Goal: Information Seeking & Learning: Learn about a topic

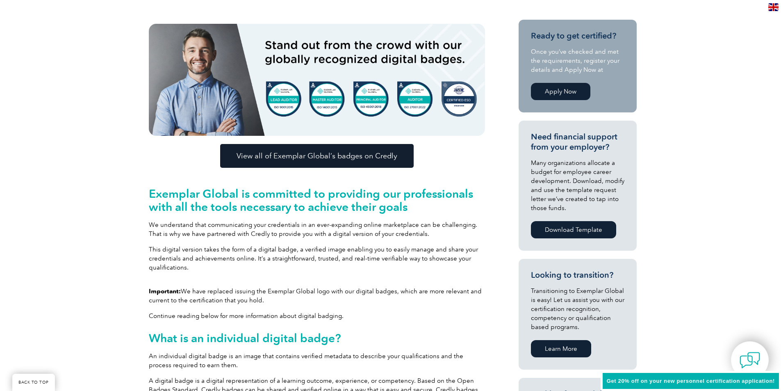
scroll to position [205, 0]
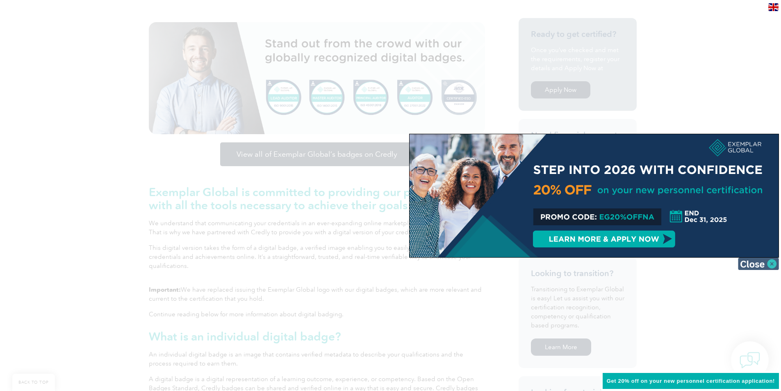
click at [757, 267] on img at bounding box center [758, 263] width 41 height 12
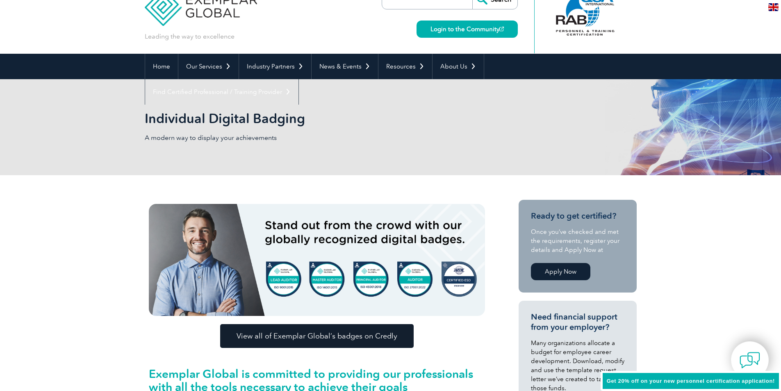
scroll to position [12, 0]
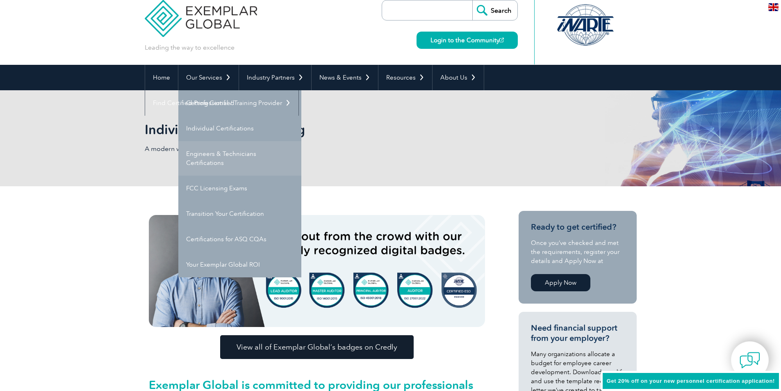
click at [213, 155] on link "Engineers & Technicians Certifications" at bounding box center [239, 158] width 123 height 34
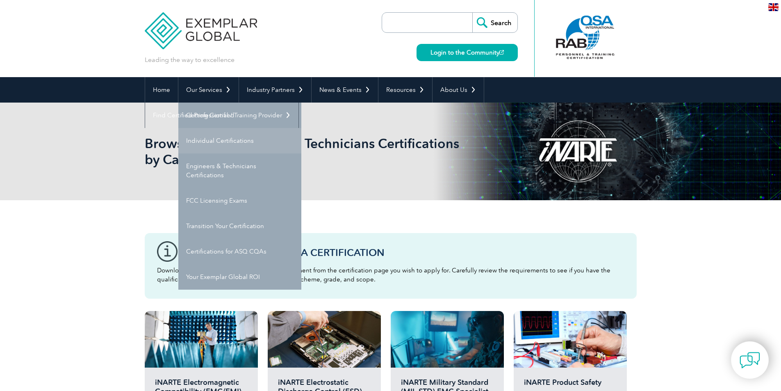
click at [207, 142] on link "Individual Certifications" at bounding box center [239, 140] width 123 height 25
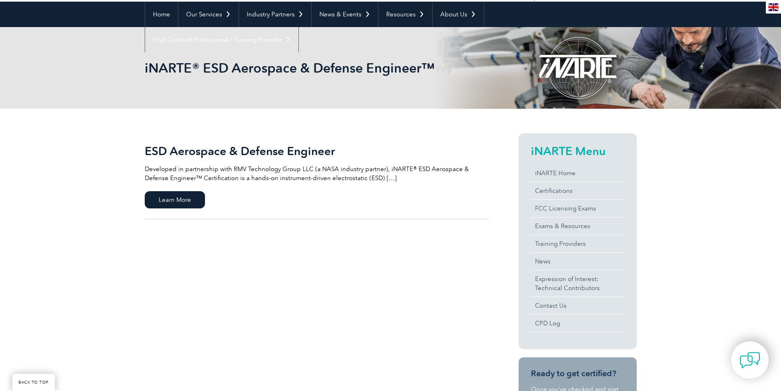
scroll to position [82, 0]
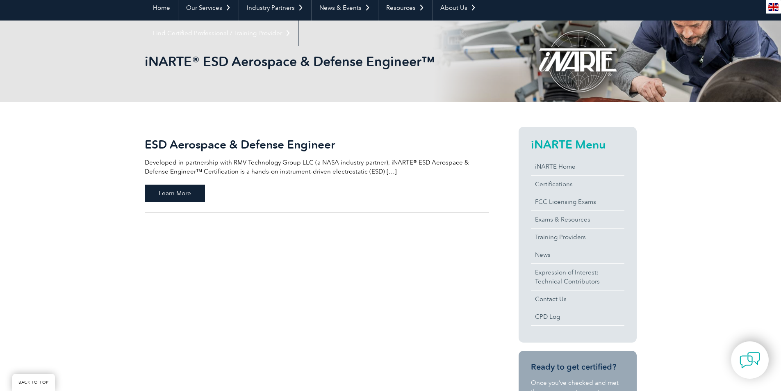
click at [177, 195] on span "Learn More" at bounding box center [175, 192] width 60 height 17
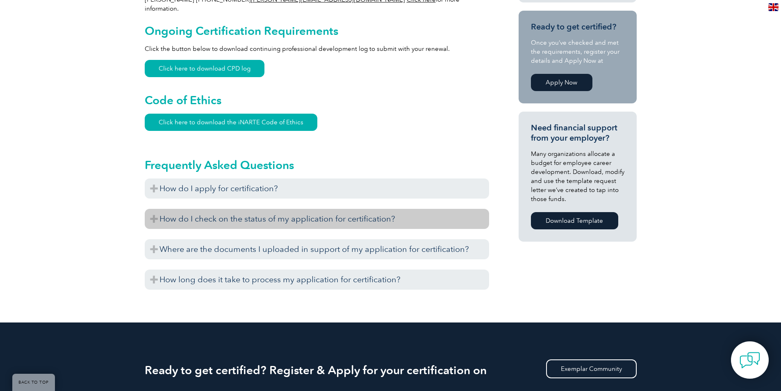
scroll to position [492, 0]
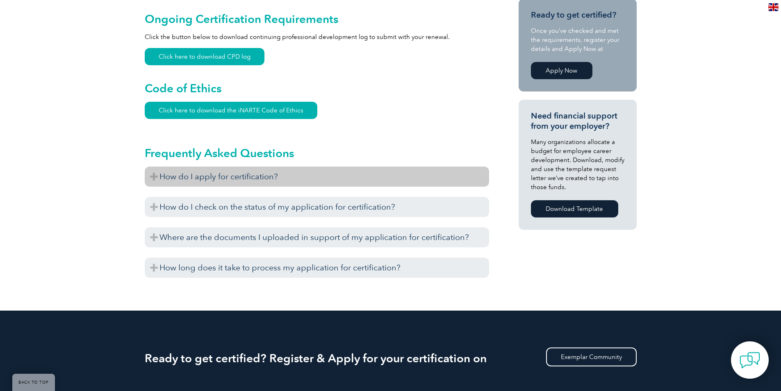
click at [152, 167] on h3 "How do I apply for certification?" at bounding box center [317, 176] width 344 height 20
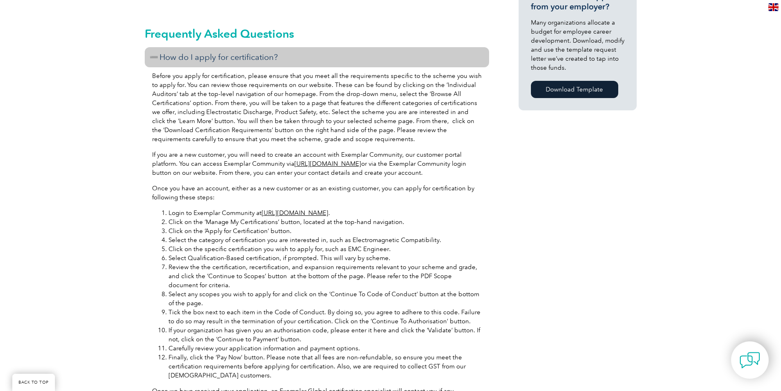
scroll to position [656, 0]
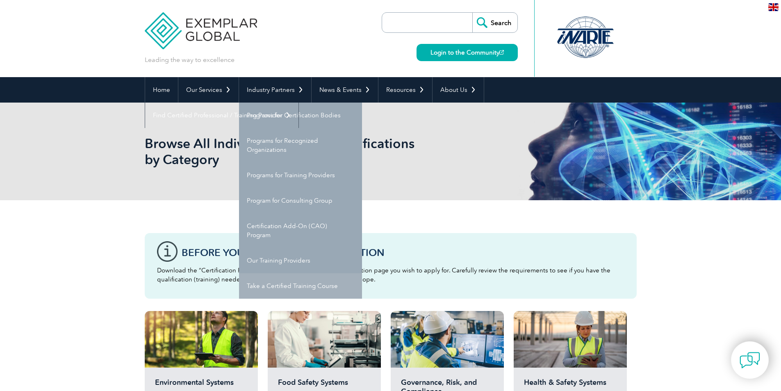
click at [320, 286] on link "Take a Certified Training Course" at bounding box center [300, 285] width 123 height 25
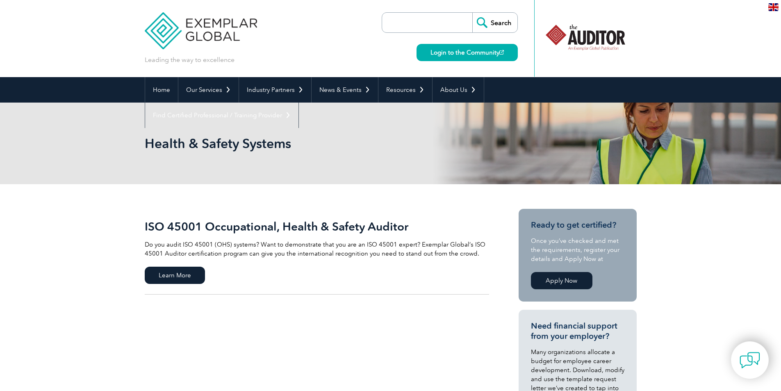
click at [427, 24] on input "search" at bounding box center [429, 23] width 86 height 20
type input "QMS"
click at [472, 13] on input "Search" at bounding box center [494, 23] width 45 height 20
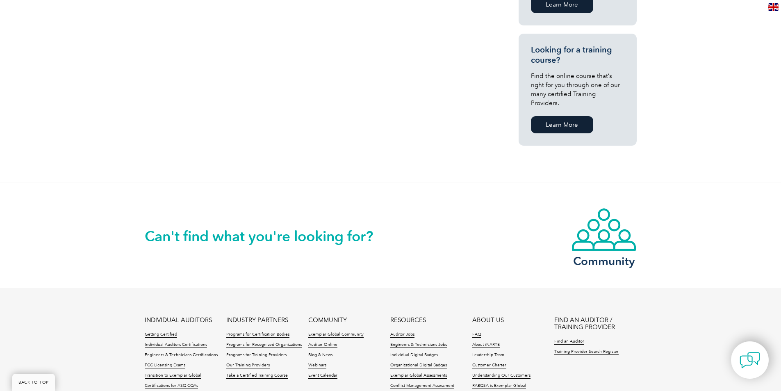
scroll to position [644, 0]
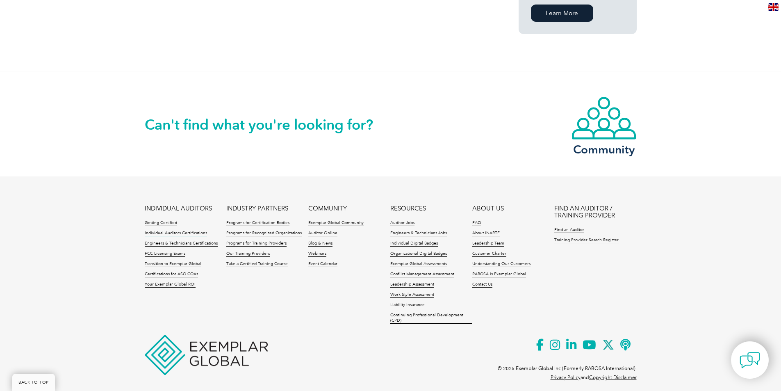
click at [158, 230] on link "Individual Auditors Certifications" at bounding box center [176, 233] width 62 height 6
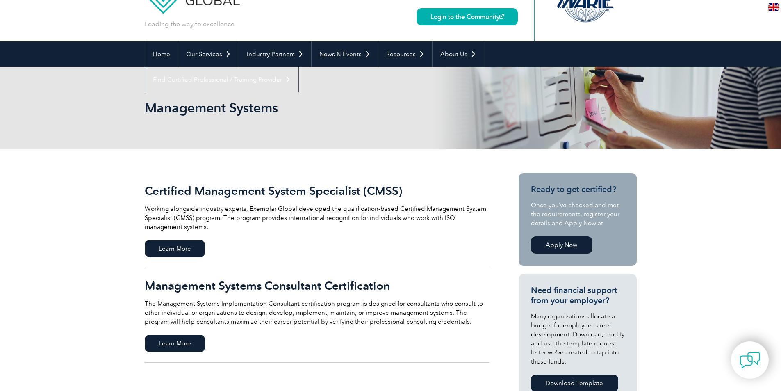
scroll to position [30, 0]
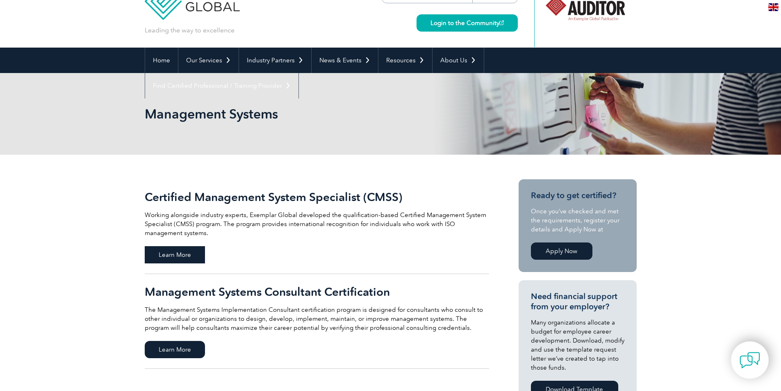
click at [186, 256] on span "Learn More" at bounding box center [175, 254] width 60 height 17
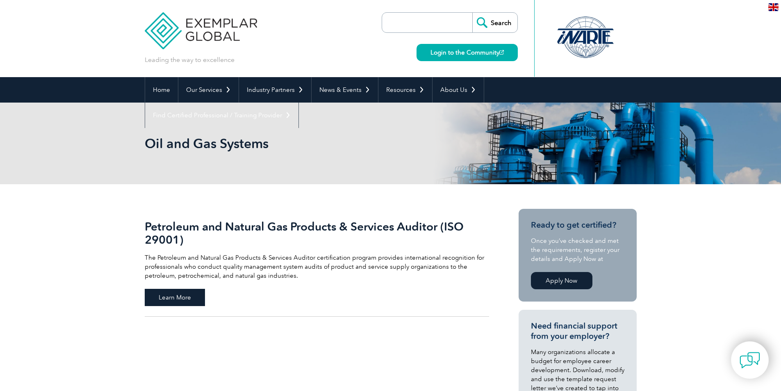
click at [174, 298] on span "Learn More" at bounding box center [175, 297] width 60 height 17
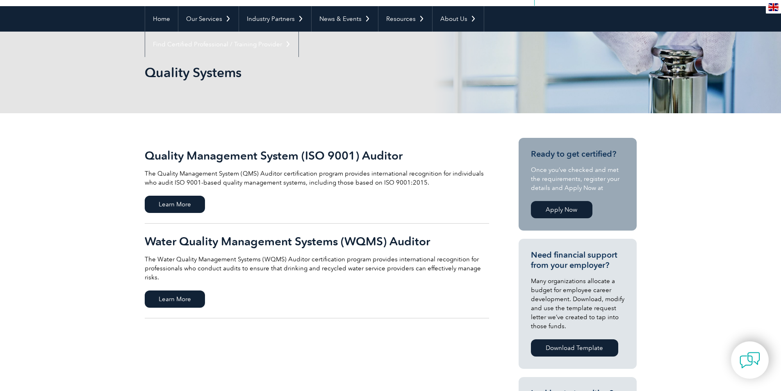
scroll to position [123, 0]
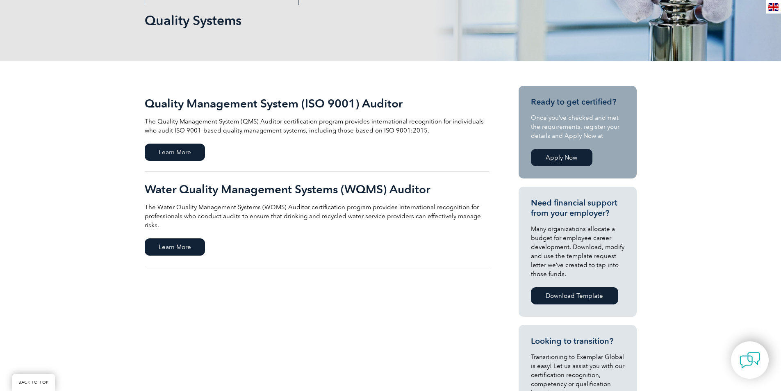
click at [299, 105] on h2 "Quality Management System (ISO 9001) Auditor" at bounding box center [317, 103] width 344 height 13
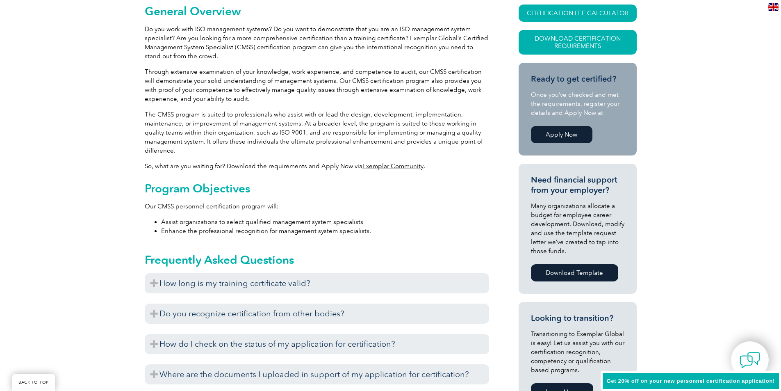
scroll to position [205, 0]
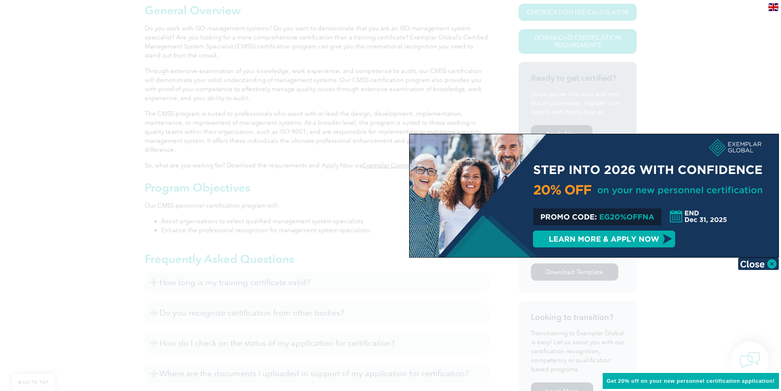
click at [759, 259] on img at bounding box center [758, 263] width 41 height 12
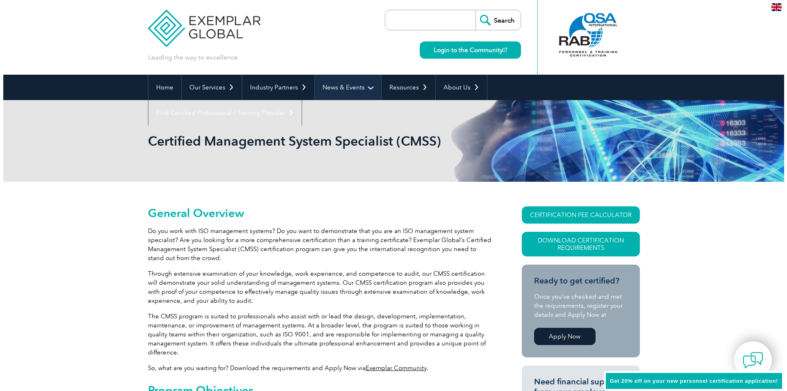
scroll to position [0, 0]
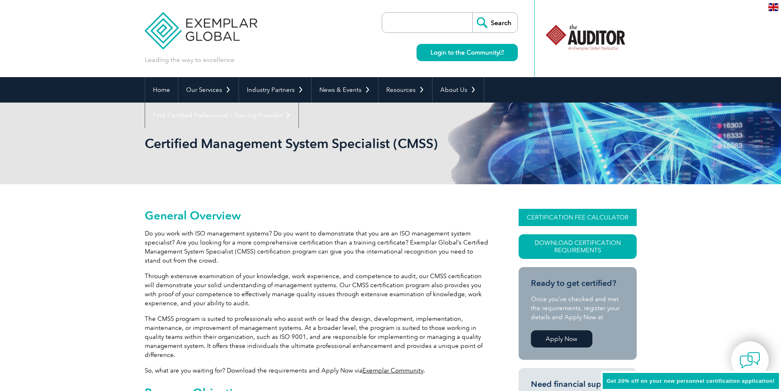
click at [574, 216] on link "CERTIFICATION FEE CALCULATOR" at bounding box center [577, 217] width 118 height 17
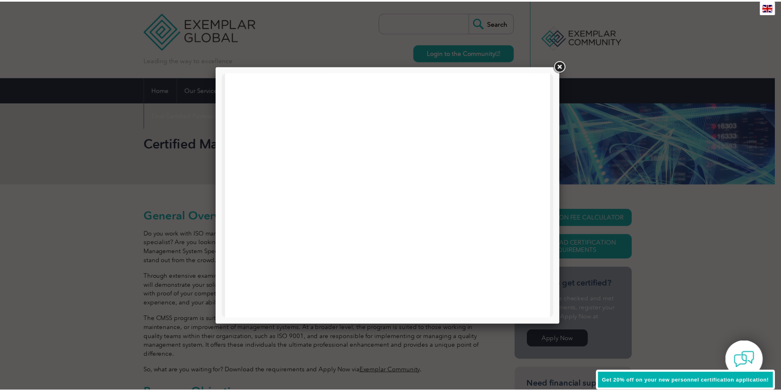
scroll to position [123, 0]
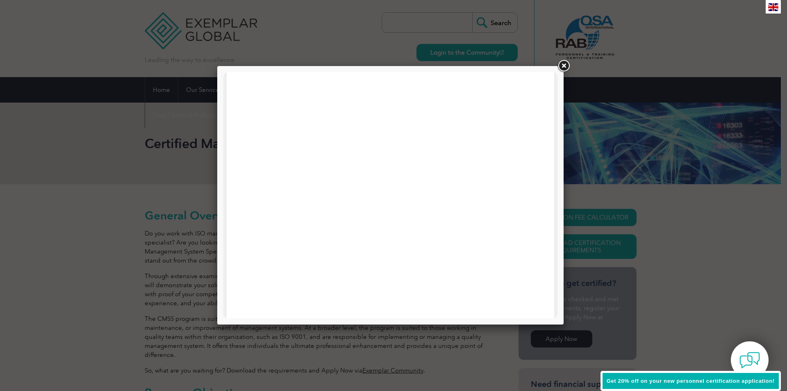
click at [565, 66] on link at bounding box center [563, 66] width 15 height 15
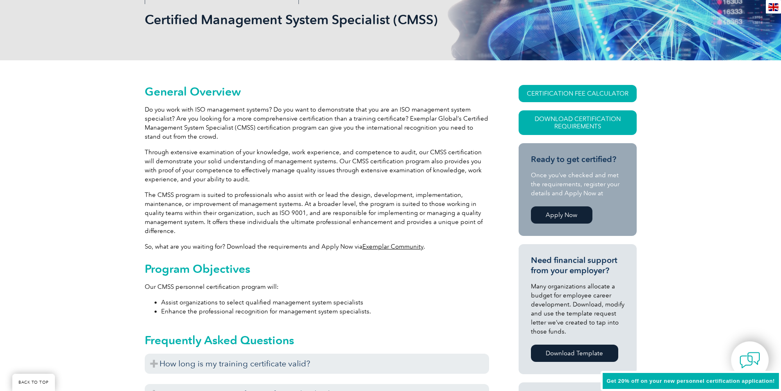
scroll to position [0, 0]
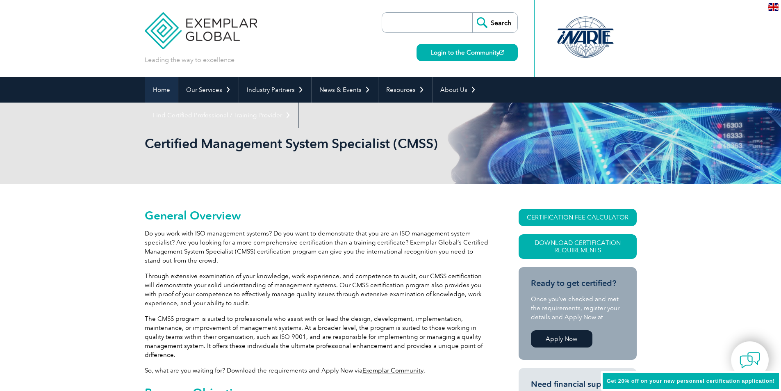
click at [169, 85] on link "Home" at bounding box center [161, 89] width 33 height 25
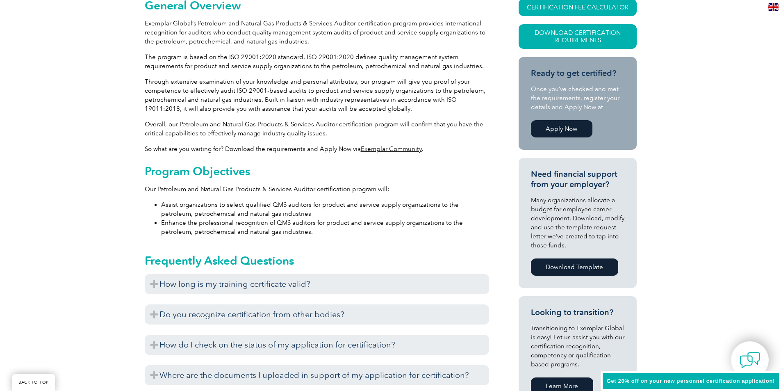
scroll to position [246, 0]
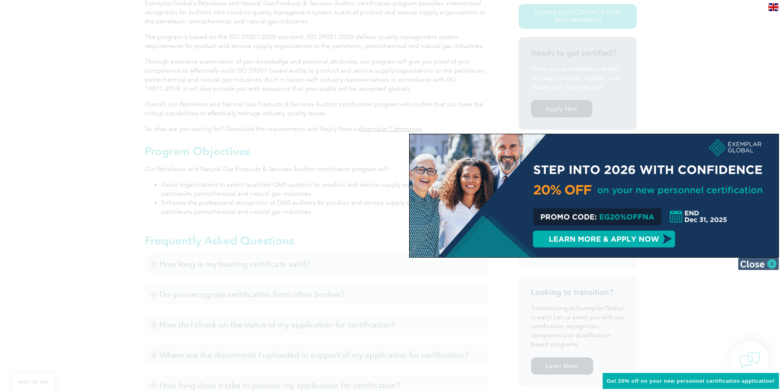
click at [769, 261] on img at bounding box center [758, 263] width 41 height 12
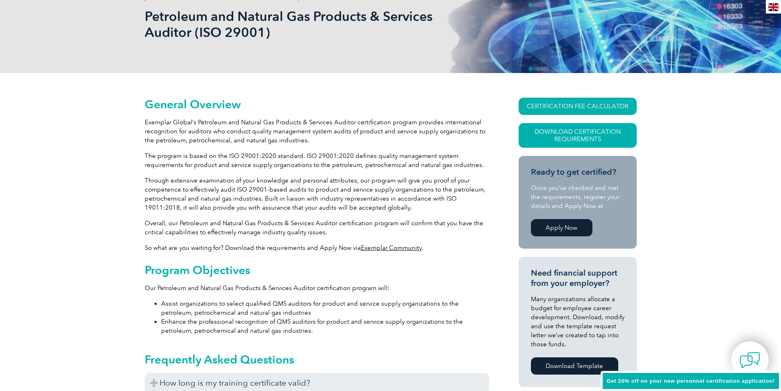
scroll to position [0, 0]
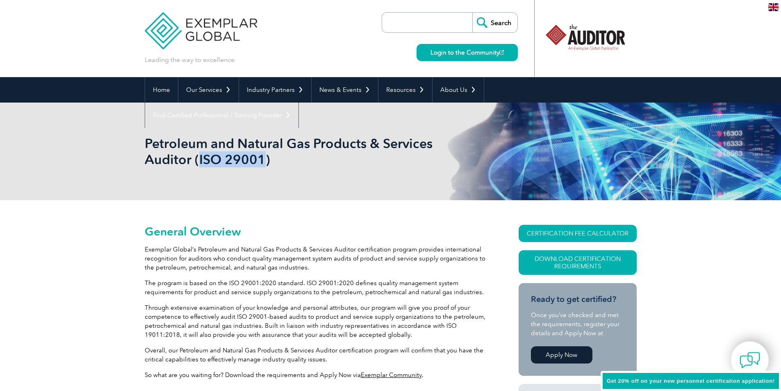
drag, startPoint x: 199, startPoint y: 159, endPoint x: 262, endPoint y: 166, distance: 63.9
click at [262, 166] on h1 "Petroleum and Natural Gas Products & Services Auditor (ISO 29001)" at bounding box center [302, 151] width 315 height 32
copy h1 "ISO 29001"
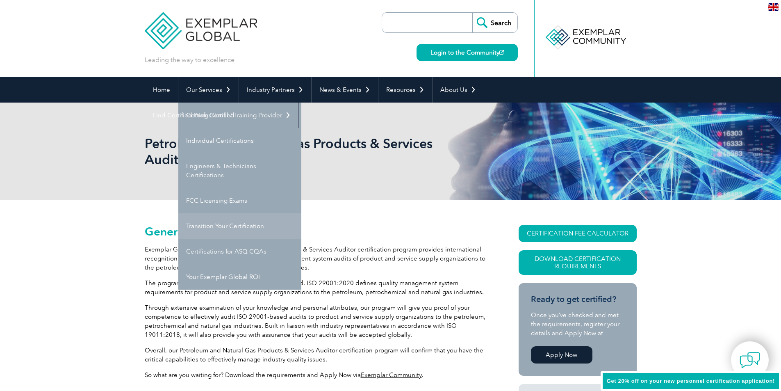
click at [224, 226] on link "Transition Your Certification" at bounding box center [239, 225] width 123 height 25
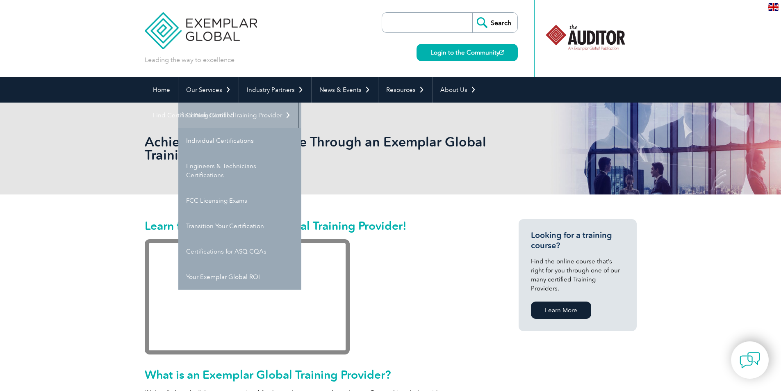
click at [214, 123] on link "Getting Certified" at bounding box center [239, 114] width 123 height 25
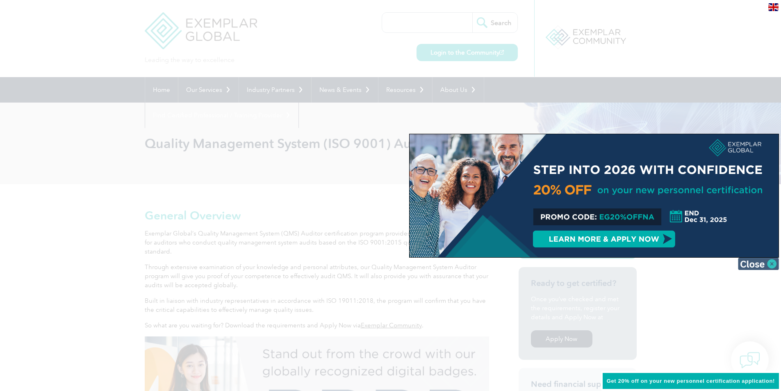
click at [753, 262] on img at bounding box center [758, 263] width 41 height 12
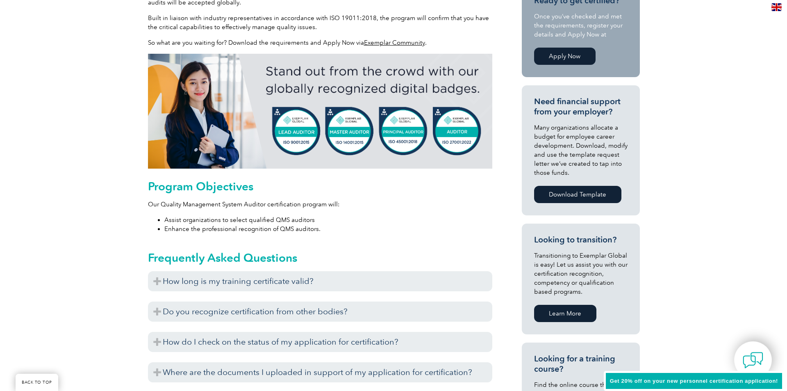
scroll to position [82, 0]
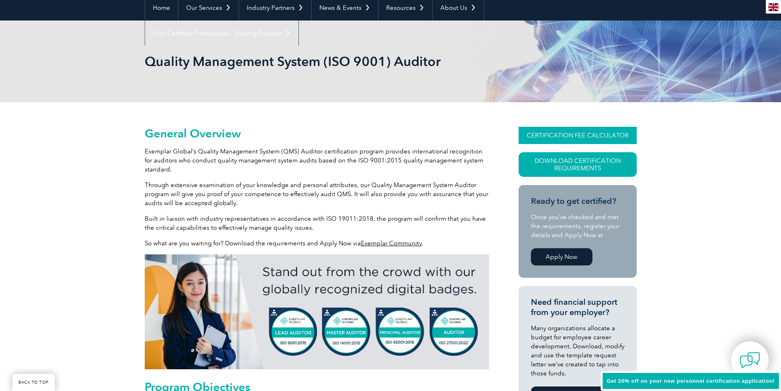
click at [535, 128] on link "CERTIFICATION FEE CALCULATOR" at bounding box center [577, 135] width 118 height 17
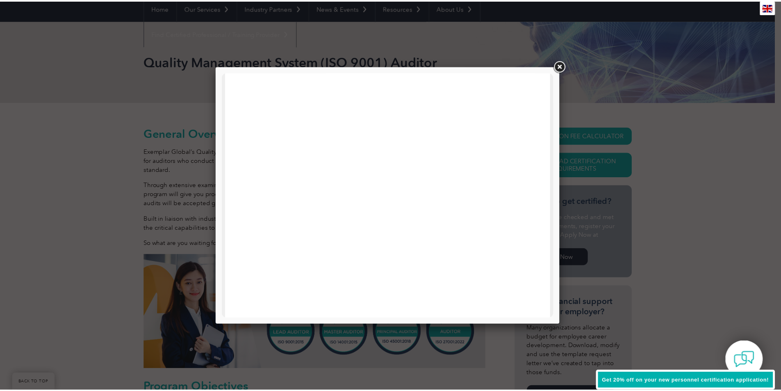
scroll to position [391, 0]
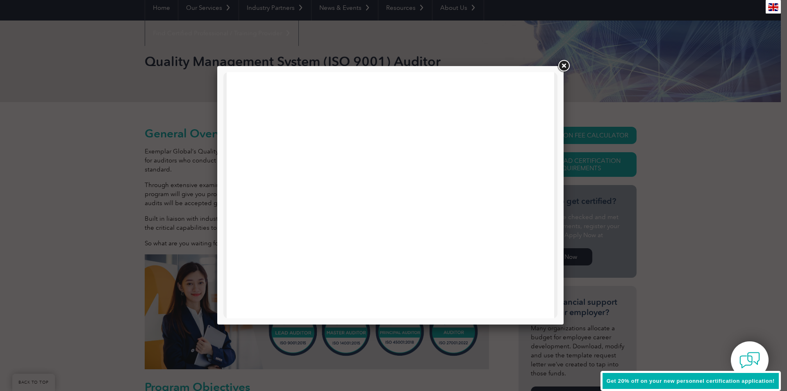
click at [563, 67] on link at bounding box center [563, 66] width 15 height 15
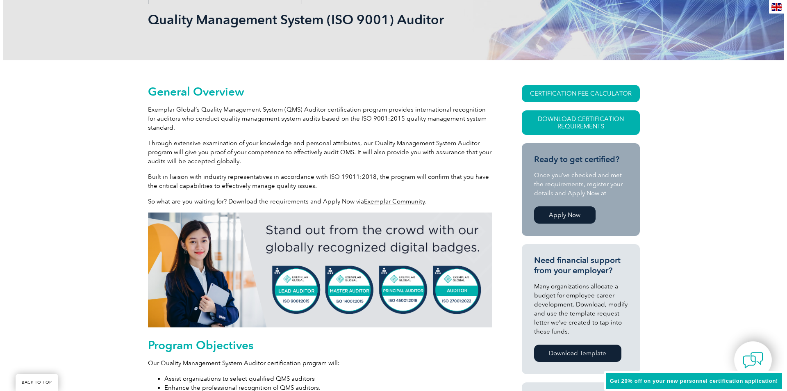
scroll to position [123, 0]
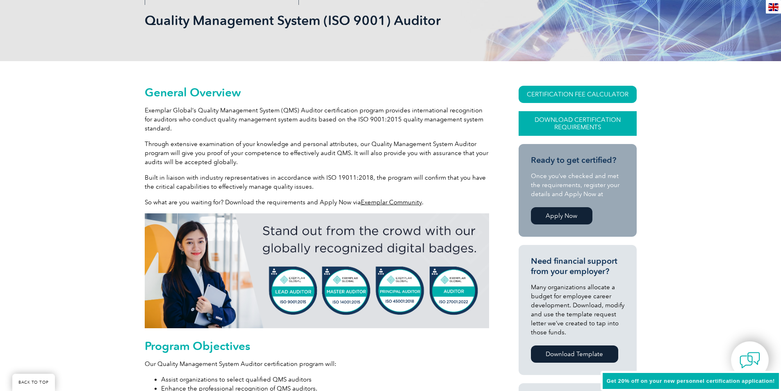
click at [559, 126] on link "Download Certification Requirements" at bounding box center [577, 123] width 118 height 25
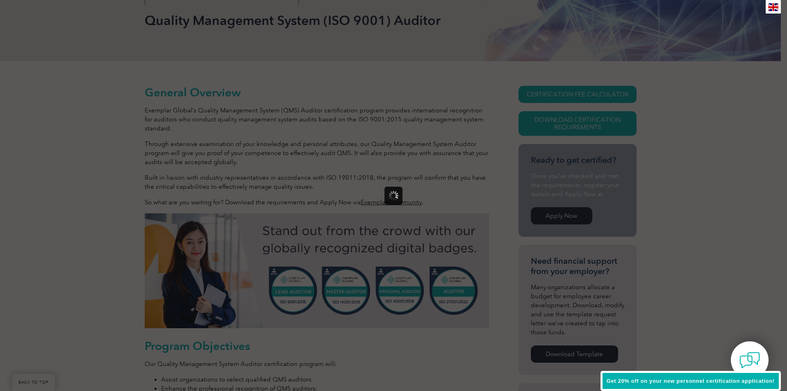
scroll to position [0, 0]
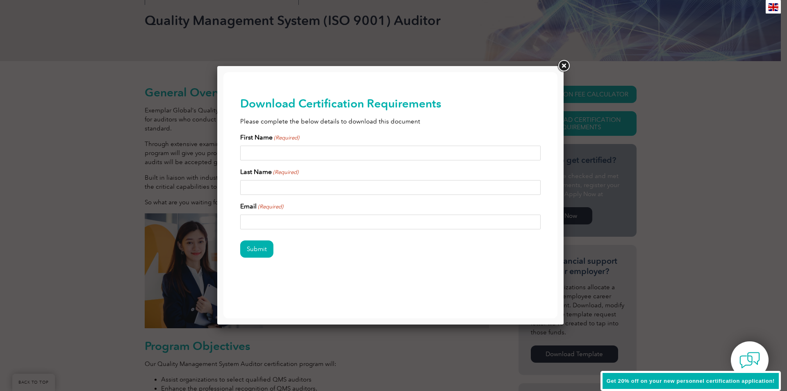
click at [377, 148] on input "First Name (Required)" at bounding box center [390, 152] width 301 height 15
type input "carlo"
type input "balois"
type input "carlobalois1970@gmail.com"
click at [255, 250] on input "Submit" at bounding box center [256, 248] width 33 height 17
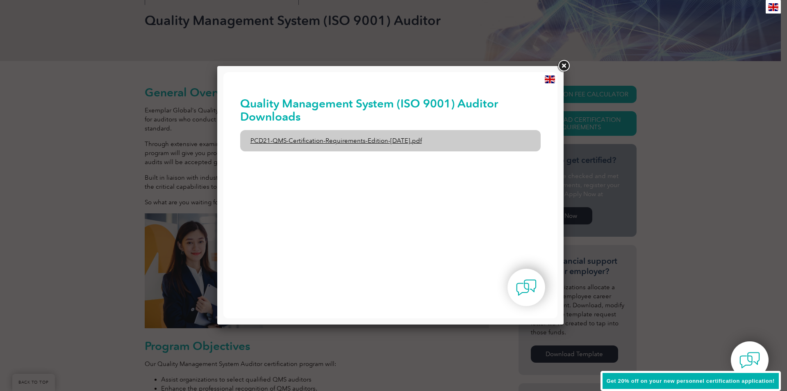
click at [403, 135] on link "PCD21-QMS-Certification-Requirements-Edition-2-April-2022.pdf" at bounding box center [390, 140] width 301 height 21
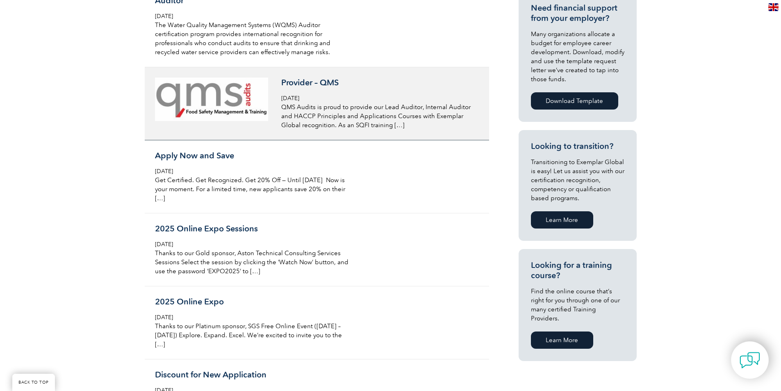
scroll to position [287, 0]
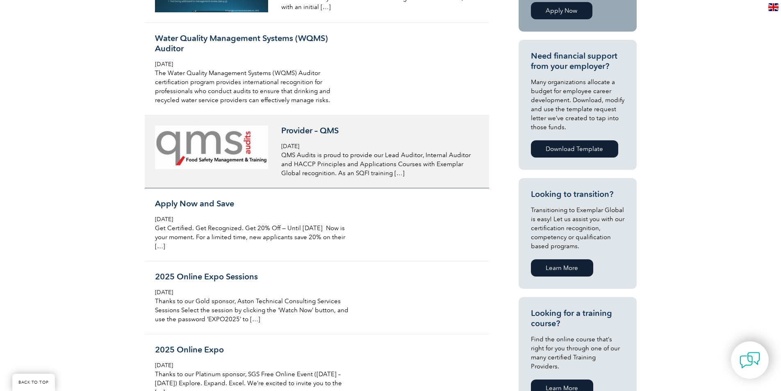
click at [314, 156] on p "QMS Audits is proud to provide our Lead Auditor, Internal Auditor and HACCP Pri…" at bounding box center [378, 163] width 194 height 27
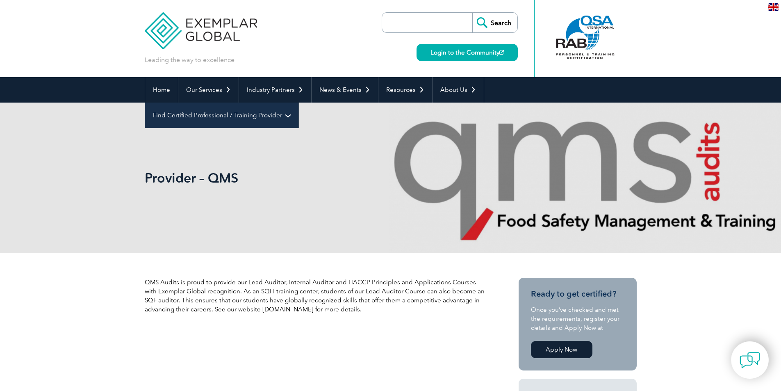
click at [298, 102] on link "Find Certified Professional / Training Provider" at bounding box center [221, 114] width 153 height 25
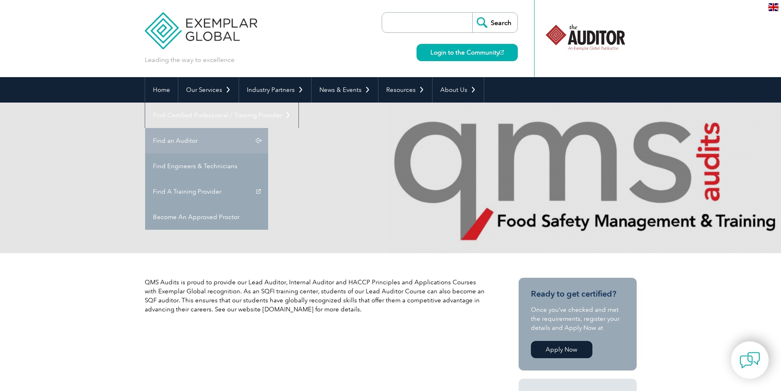
click at [268, 128] on link "Find an Auditor" at bounding box center [206, 140] width 123 height 25
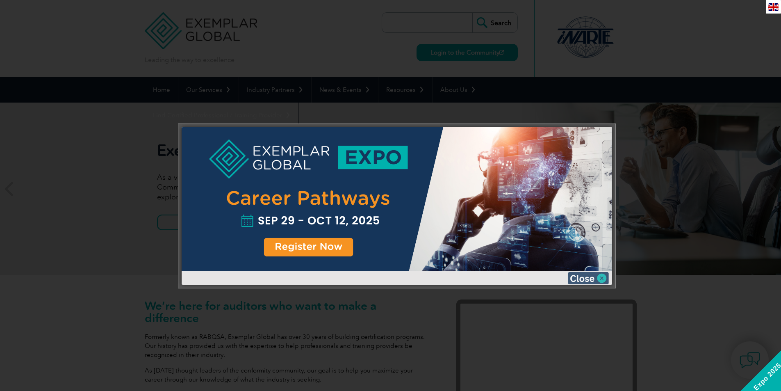
click at [591, 276] on img at bounding box center [588, 278] width 41 height 12
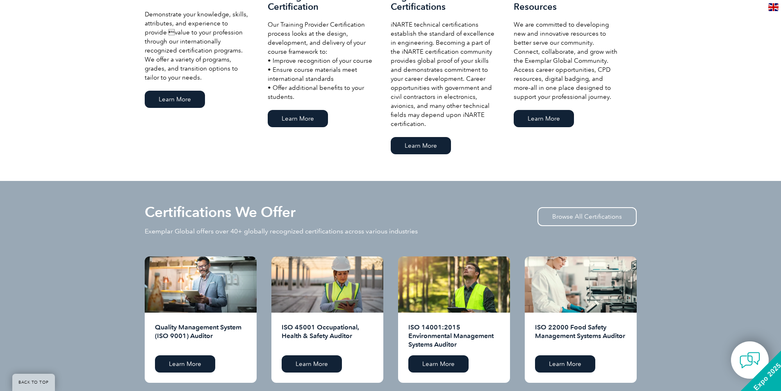
scroll to position [656, 0]
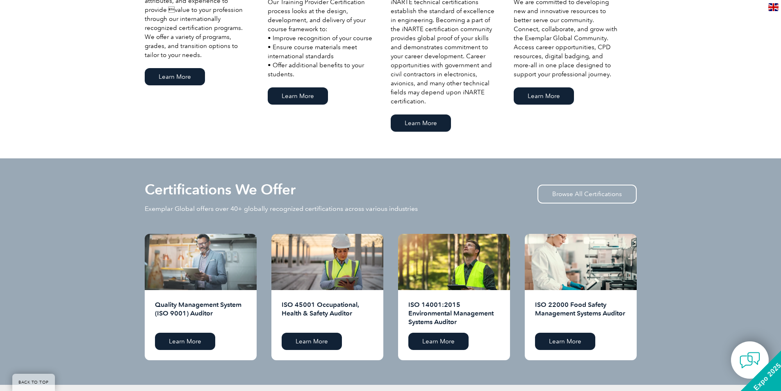
click at [193, 281] on div at bounding box center [201, 262] width 112 height 56
click at [193, 310] on h2 "Quality Management System (ISO 9001) Auditor" at bounding box center [200, 313] width 91 height 26
click at [200, 271] on div at bounding box center [201, 262] width 112 height 56
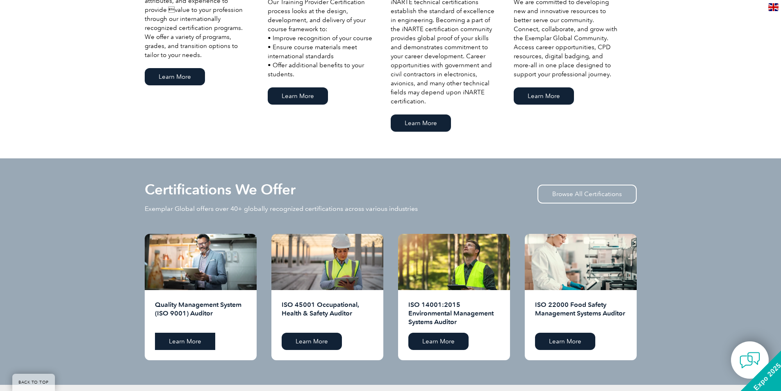
click at [188, 340] on link "Learn More" at bounding box center [185, 340] width 60 height 17
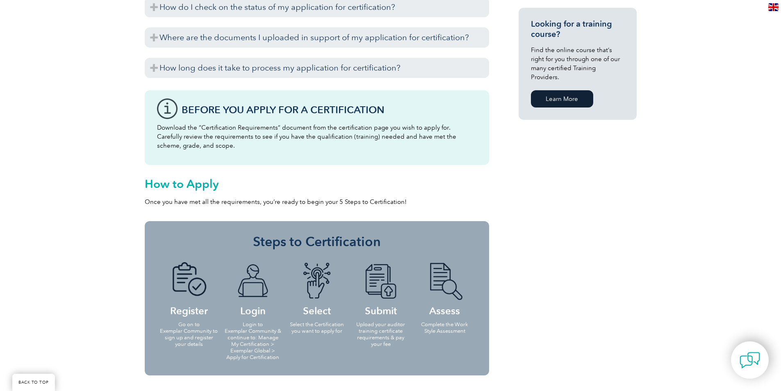
scroll to position [615, 0]
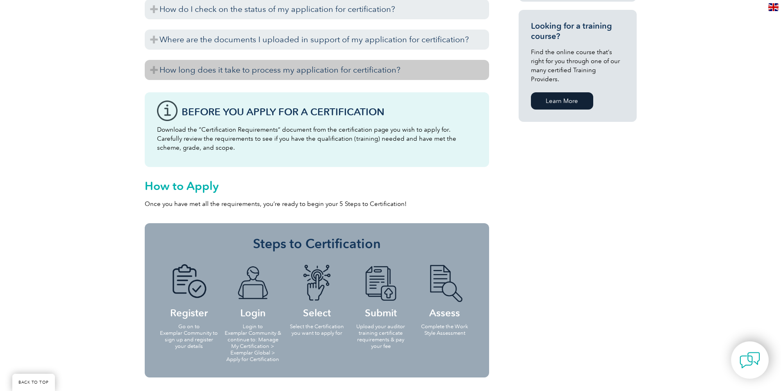
click at [236, 72] on h3 "How long does it take to process my application for certification?" at bounding box center [317, 70] width 344 height 20
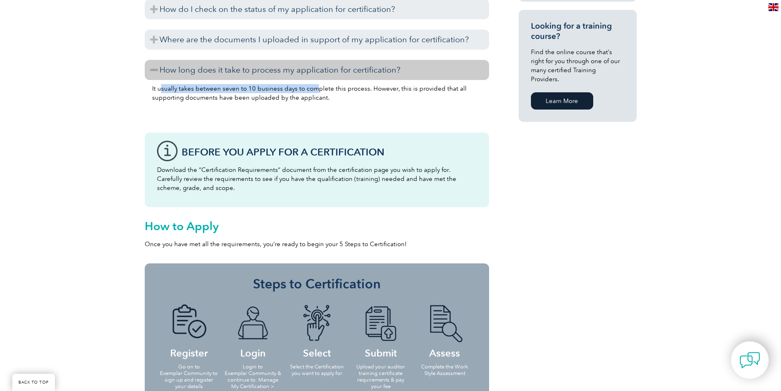
drag, startPoint x: 161, startPoint y: 90, endPoint x: 311, endPoint y: 91, distance: 150.4
click at [311, 91] on p "It usually takes between seven to 10 business days to complete this process. Ho…" at bounding box center [316, 93] width 329 height 18
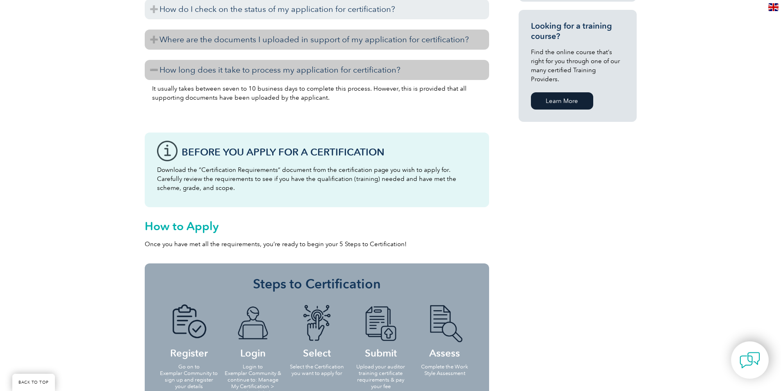
click at [247, 41] on h3 "Where are the documents I uploaded in support of my application for certificati…" at bounding box center [317, 40] width 344 height 20
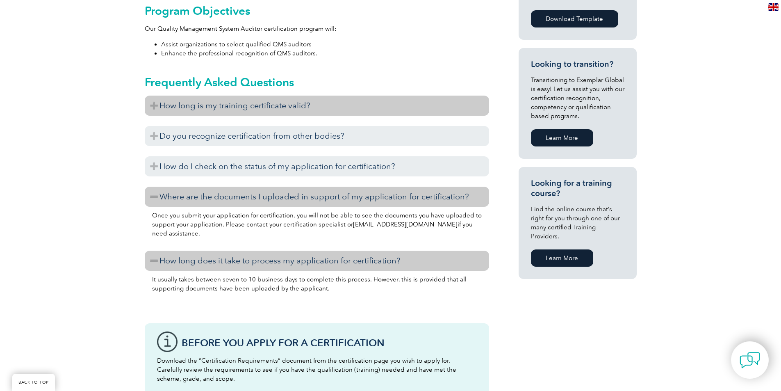
scroll to position [451, 0]
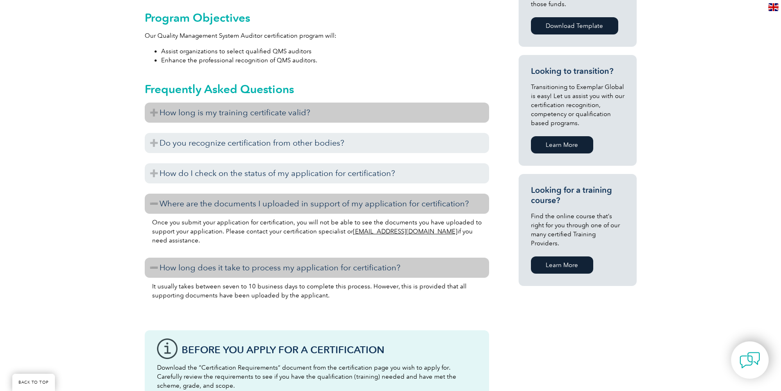
click at [237, 109] on h3 "How long is my training certificate valid?" at bounding box center [317, 112] width 344 height 20
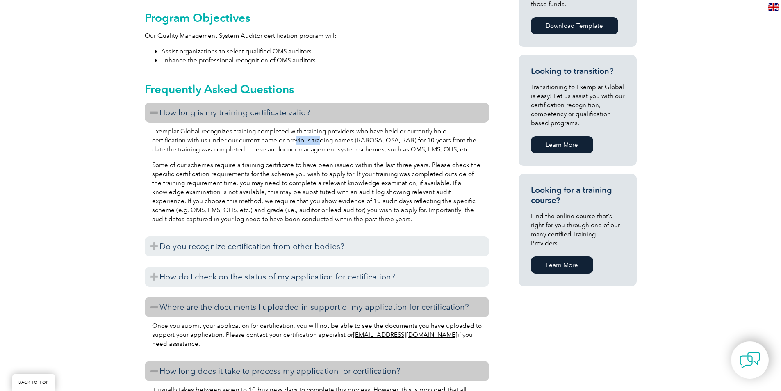
drag, startPoint x: 257, startPoint y: 139, endPoint x: 281, endPoint y: 139, distance: 24.2
click at [281, 139] on p "Exemplar Global recognizes training completed with training providers who have …" at bounding box center [316, 140] width 329 height 27
click at [292, 152] on p "Exemplar Global recognizes training completed with training providers who have …" at bounding box center [316, 140] width 329 height 27
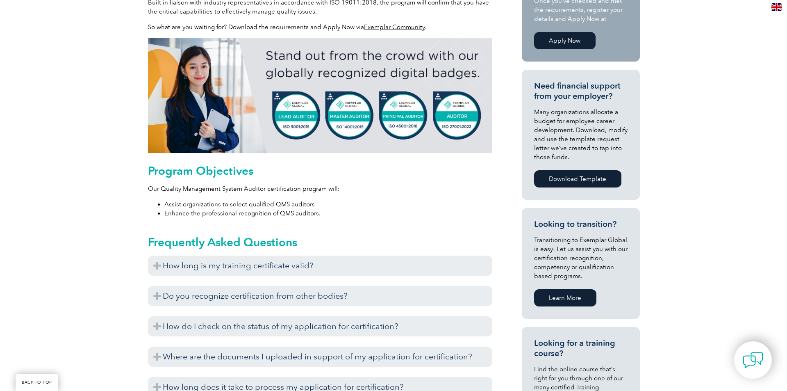
scroll to position [164, 0]
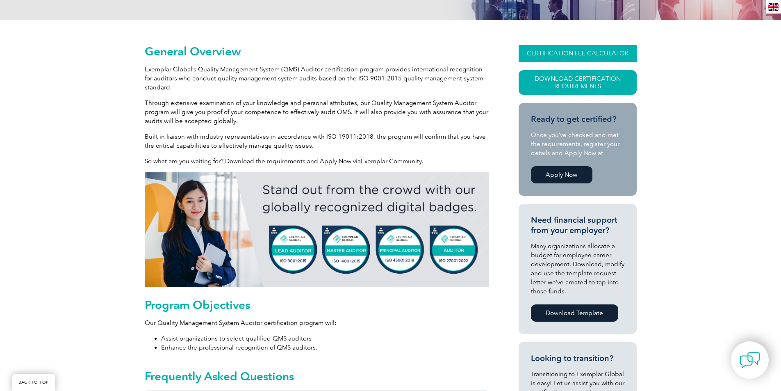
click at [543, 51] on link "CERTIFICATION FEE CALCULATOR" at bounding box center [577, 53] width 118 height 17
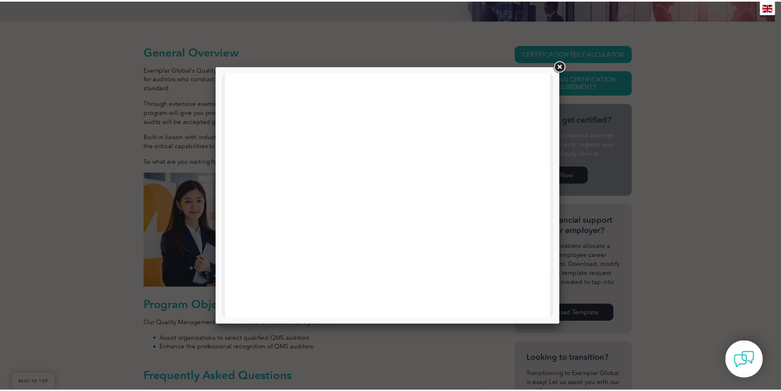
scroll to position [0, 0]
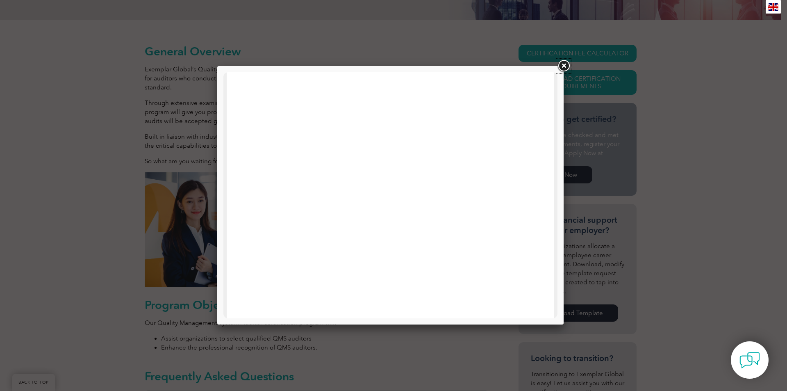
click at [560, 64] on link at bounding box center [563, 66] width 15 height 15
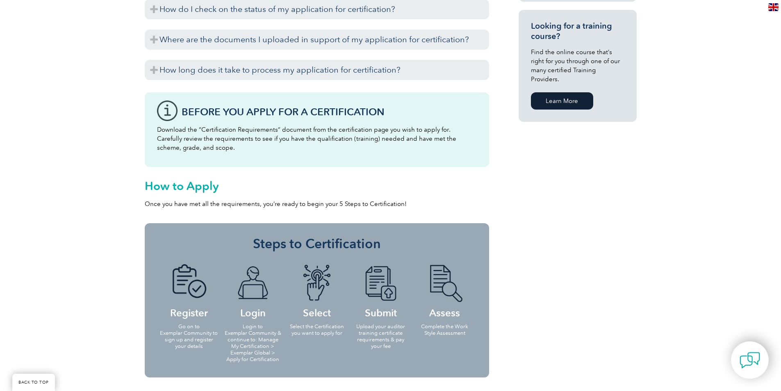
scroll to position [820, 0]
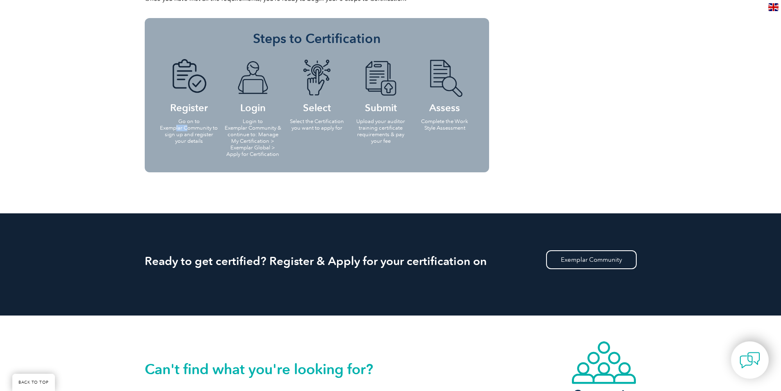
drag, startPoint x: 177, startPoint y: 125, endPoint x: 198, endPoint y: 134, distance: 23.5
click at [193, 131] on p "Go on to Exemplar Community to sign up and register your details" at bounding box center [188, 131] width 59 height 26
click at [201, 137] on p "Go on to Exemplar Community to sign up and register your details" at bounding box center [188, 131] width 59 height 26
drag, startPoint x: 232, startPoint y: 116, endPoint x: 287, endPoint y: 158, distance: 69.2
click at [286, 158] on ul "Register Go on to Exemplar Community to sign up and register your details Login…" at bounding box center [317, 107] width 320 height 113
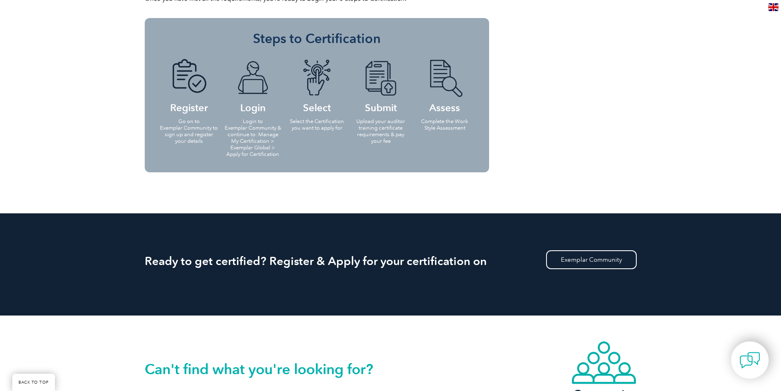
click at [298, 129] on p "Select the Certification you want to apply for" at bounding box center [316, 124] width 59 height 13
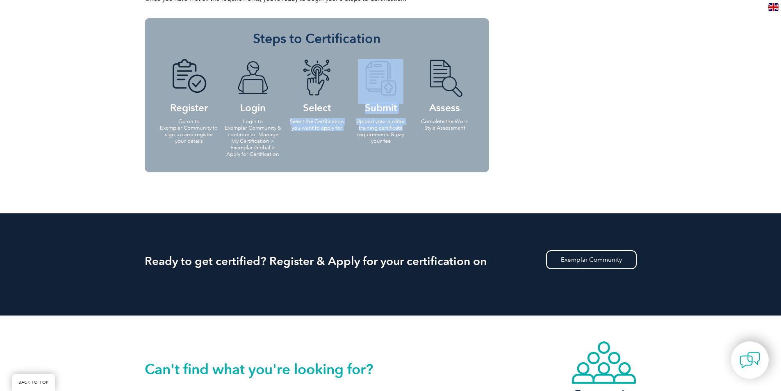
drag, startPoint x: 287, startPoint y: 118, endPoint x: 406, endPoint y: 130, distance: 119.0
click at [406, 130] on ul "Register Go on to Exemplar Community to sign up and register your details Login…" at bounding box center [317, 107] width 320 height 113
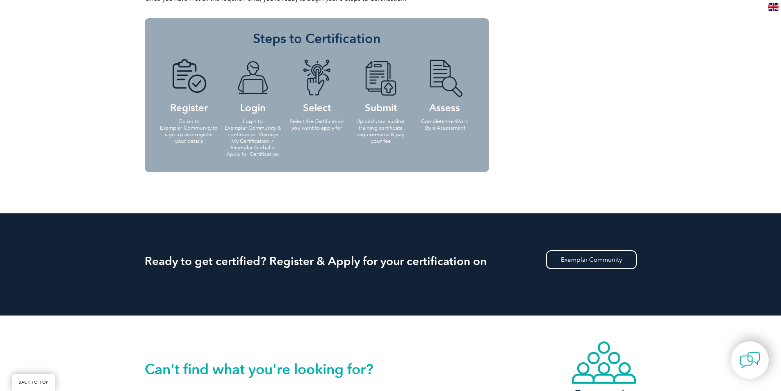
click at [392, 132] on p "Upload your auditor training certificate requirements & pay your fee" at bounding box center [380, 131] width 59 height 26
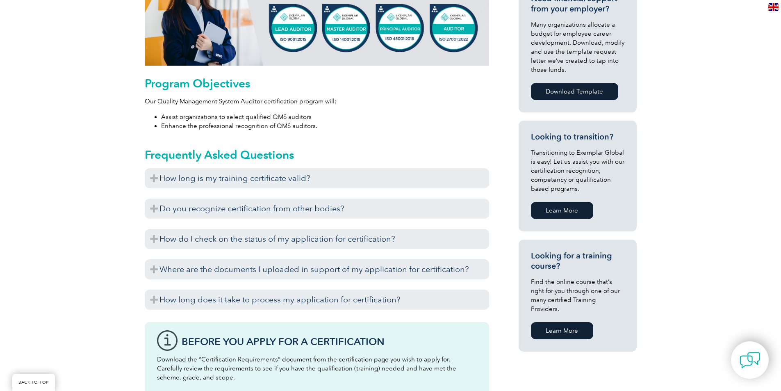
scroll to position [246, 0]
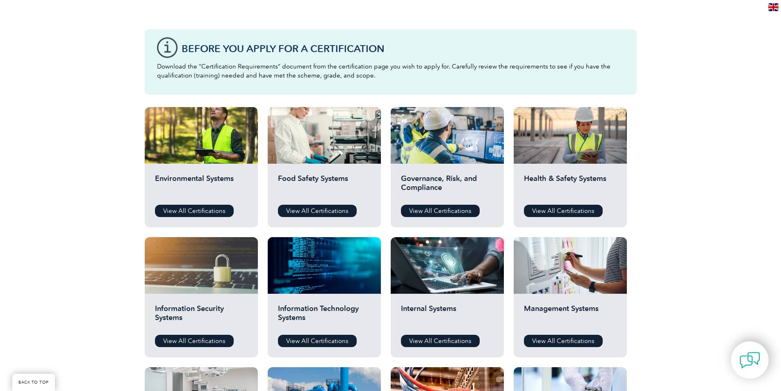
scroll to position [205, 0]
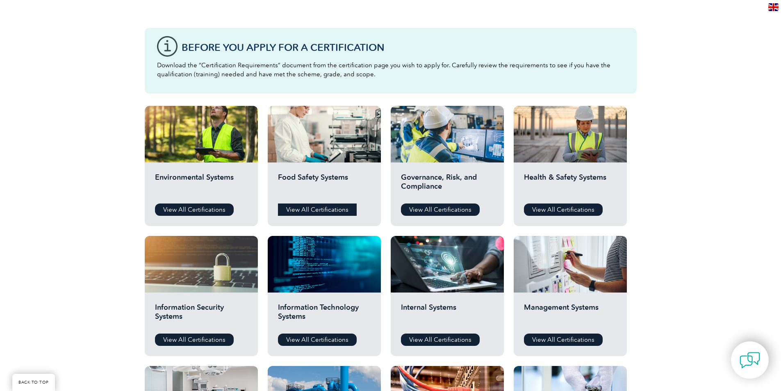
click at [315, 210] on link "View All Certifications" at bounding box center [317, 209] width 79 height 12
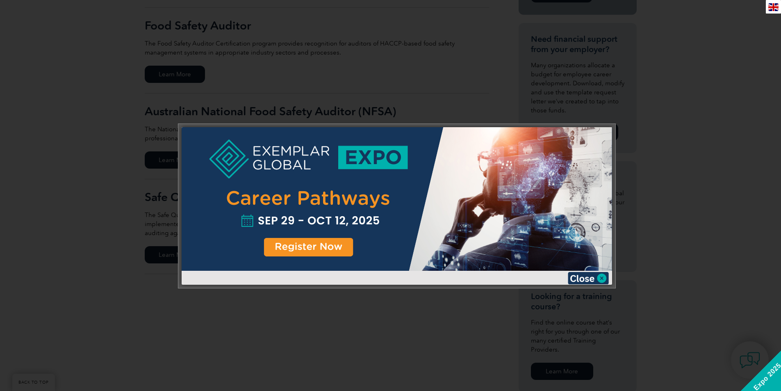
scroll to position [287, 0]
click at [580, 282] on img at bounding box center [588, 278] width 41 height 12
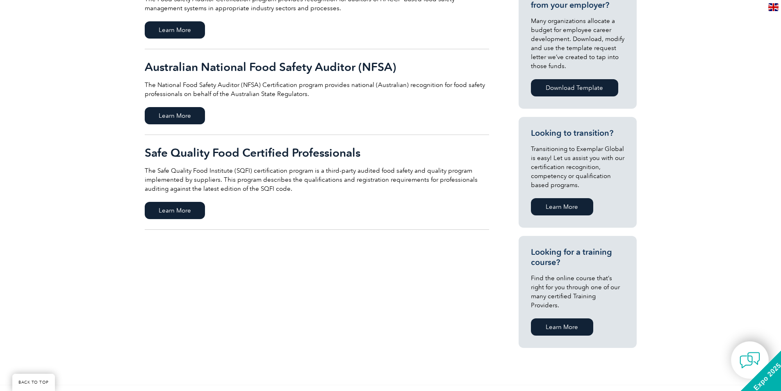
scroll to position [246, 0]
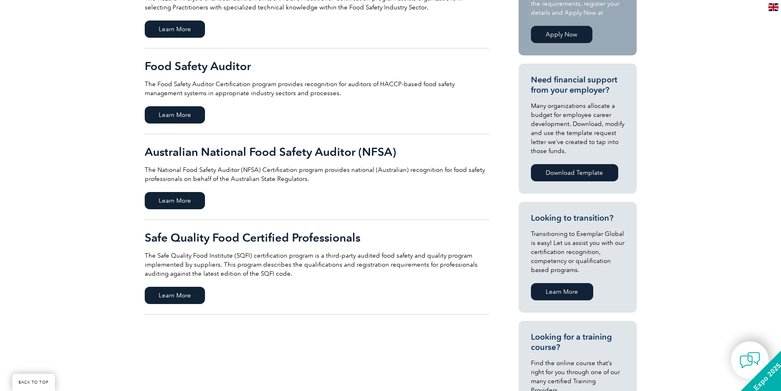
click at [232, 84] on p "The Food Safety Auditor Certification program provides recognition for auditors…" at bounding box center [317, 89] width 344 height 18
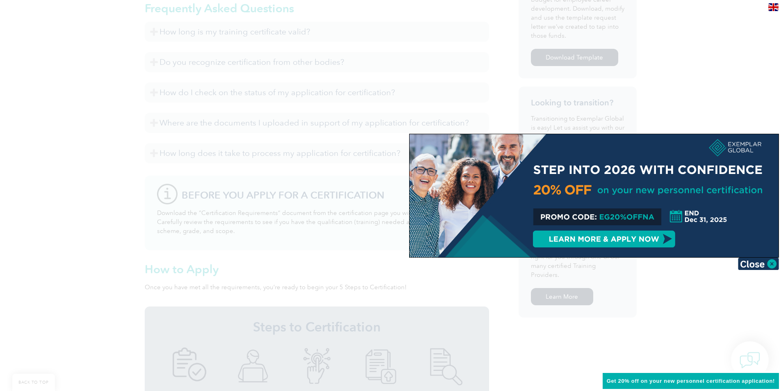
scroll to position [410, 0]
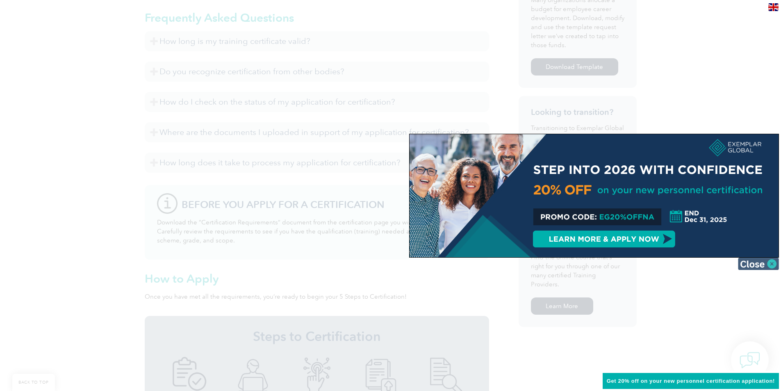
click at [754, 264] on img at bounding box center [758, 263] width 41 height 12
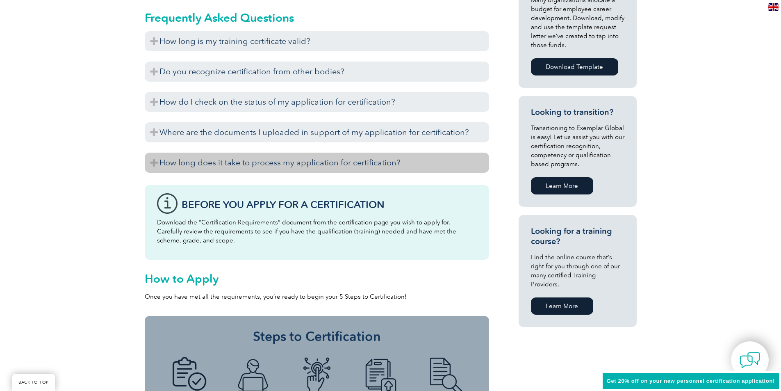
click at [183, 161] on h3 "How long does it take to process my application for certification?" at bounding box center [317, 162] width 344 height 20
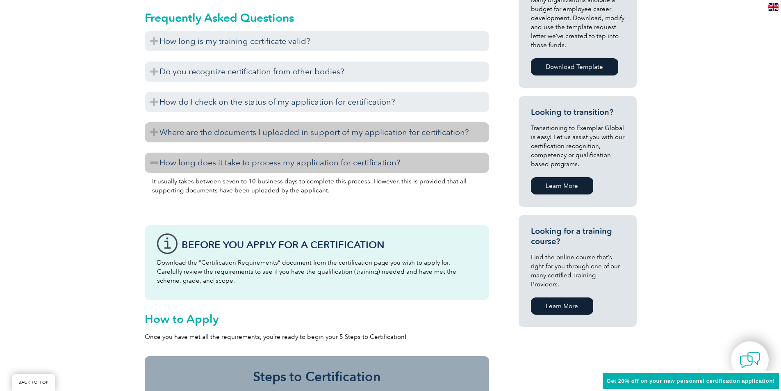
click at [157, 134] on h3 "Where are the documents I uploaded in support of my application for certificati…" at bounding box center [317, 132] width 344 height 20
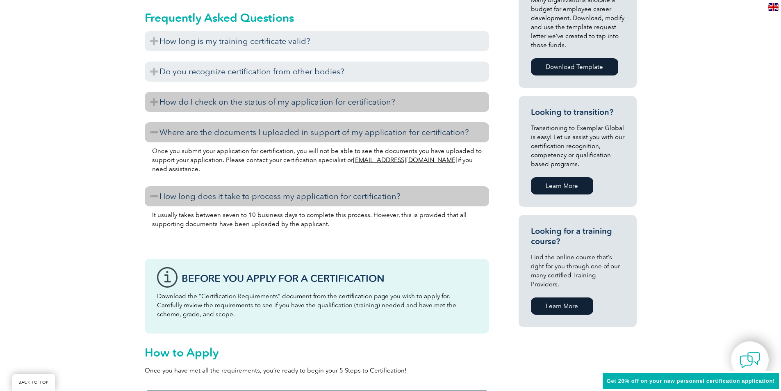
click at [153, 104] on h3 "How do I check on the status of my application for certification?" at bounding box center [317, 102] width 344 height 20
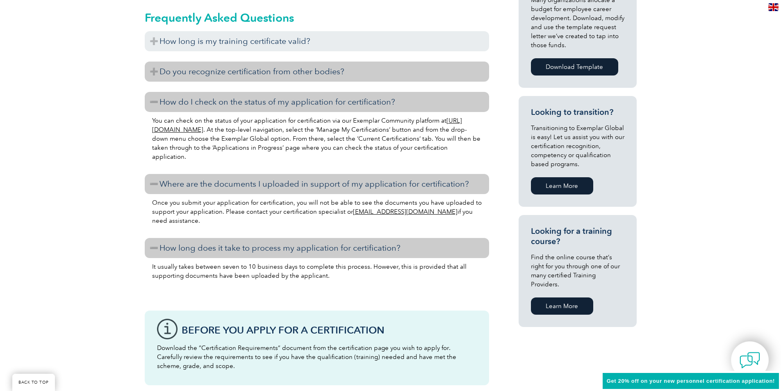
click at [150, 75] on h3 "Do you recognize certification from other bodies?" at bounding box center [317, 71] width 344 height 20
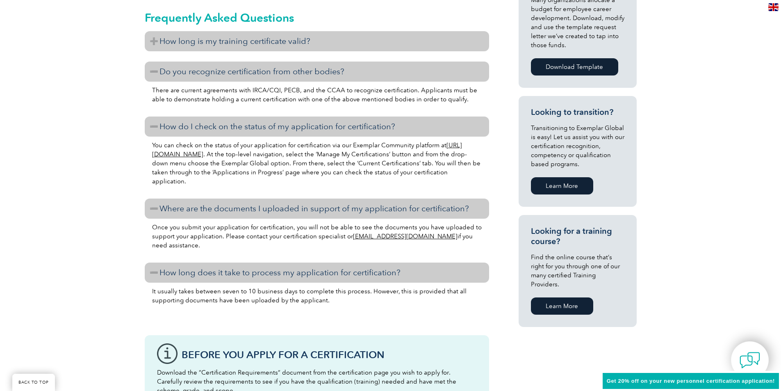
click at [154, 49] on h3 "How long is my training certificate valid?" at bounding box center [317, 41] width 344 height 20
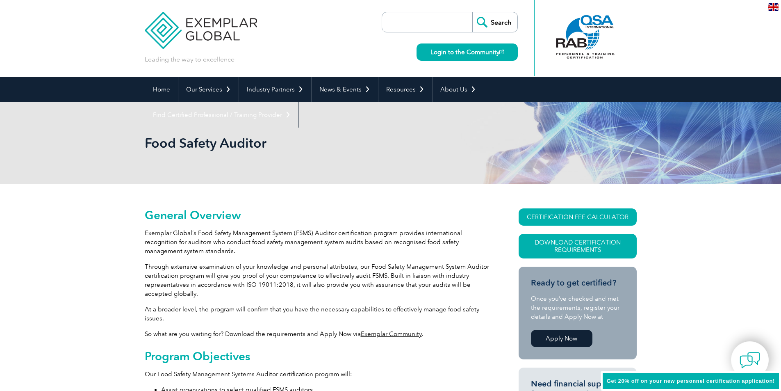
scroll to position [0, 0]
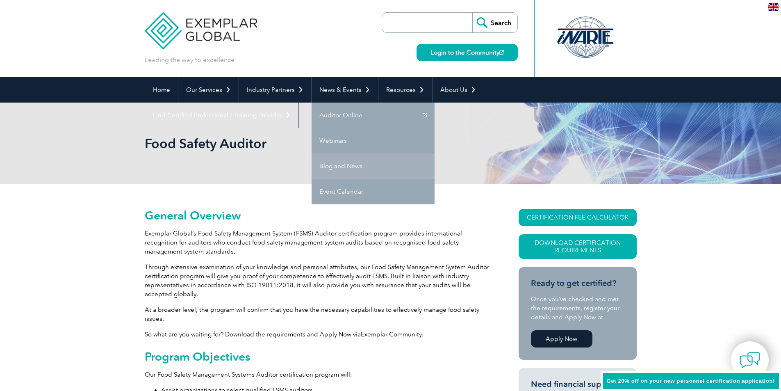
click at [333, 166] on link "Blog and News" at bounding box center [372, 165] width 123 height 25
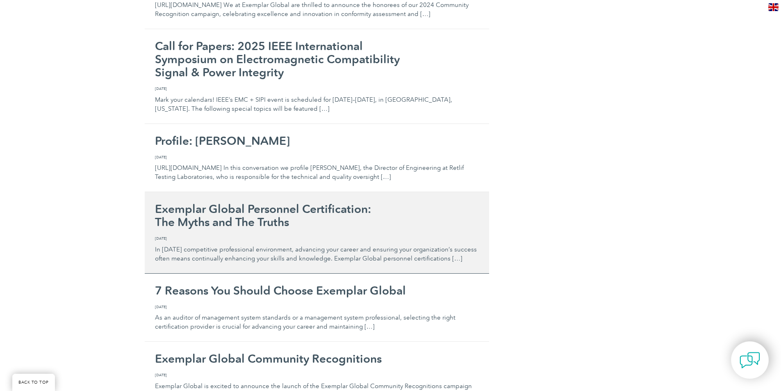
scroll to position [1639, 0]
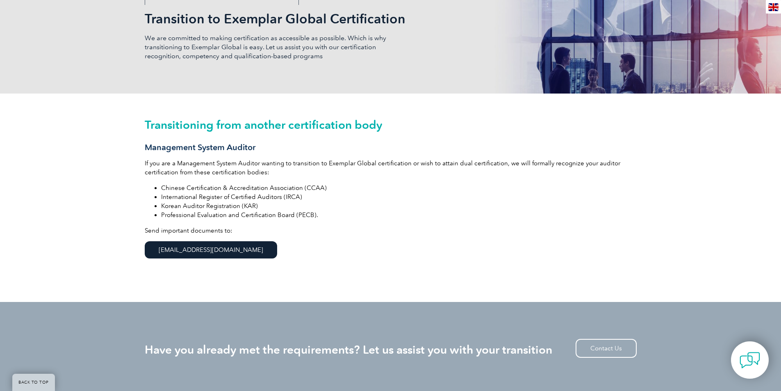
scroll to position [41, 0]
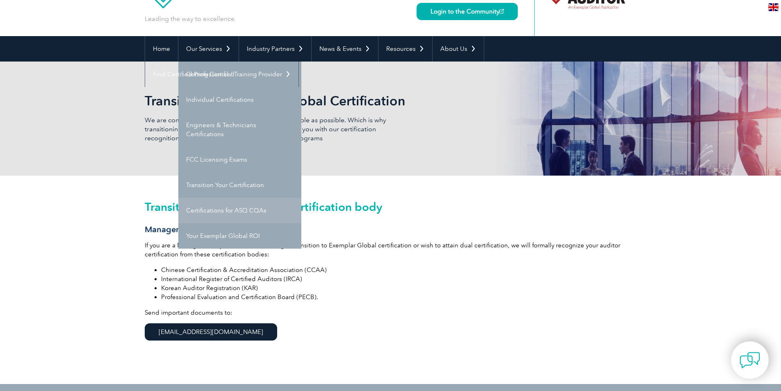
click at [234, 210] on link "Certifications for ASQ CQAs" at bounding box center [239, 210] width 123 height 25
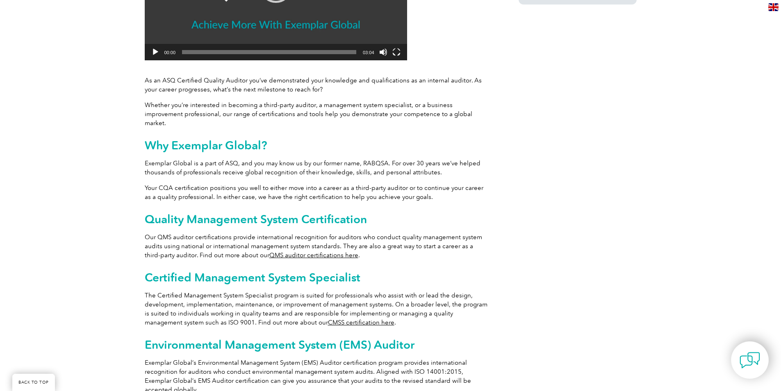
scroll to position [369, 0]
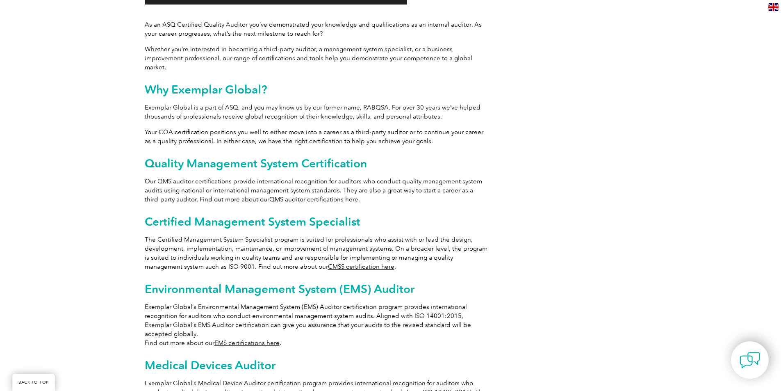
click at [287, 195] on link "QMS auditor certifications here" at bounding box center [313, 198] width 89 height 7
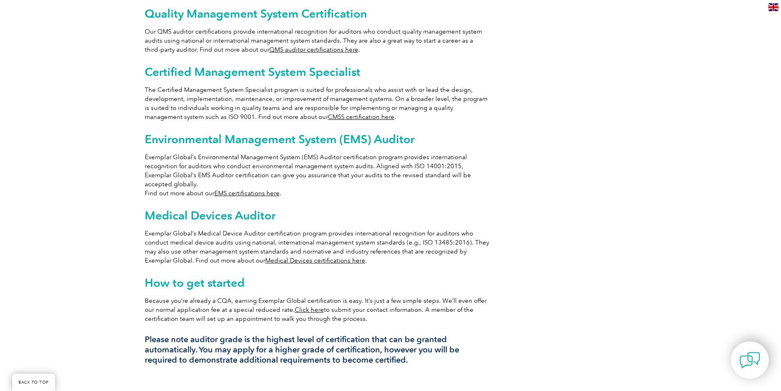
scroll to position [533, 0]
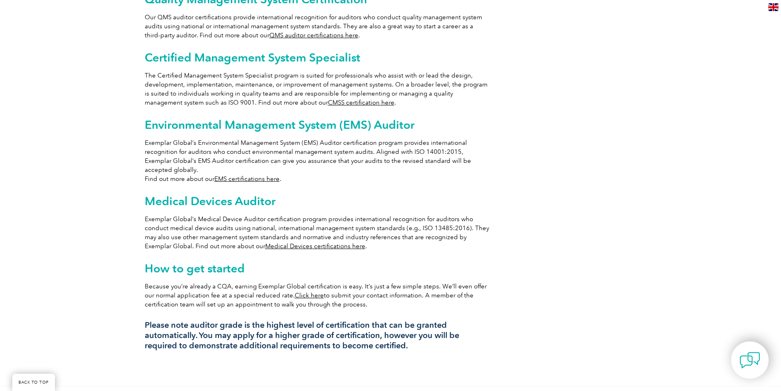
click at [254, 175] on link "EMS certifications here" at bounding box center [246, 178] width 65 height 7
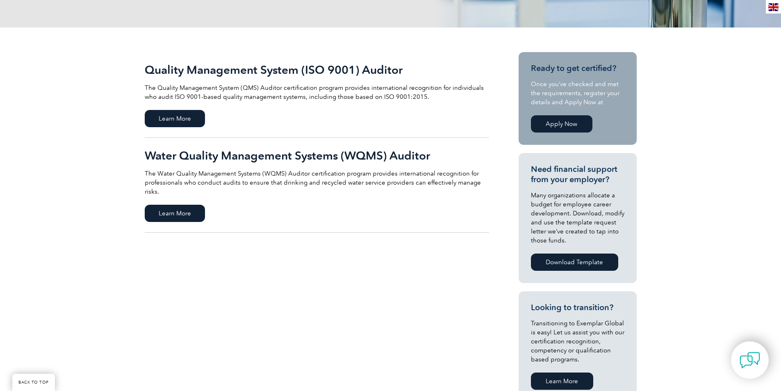
scroll to position [164, 0]
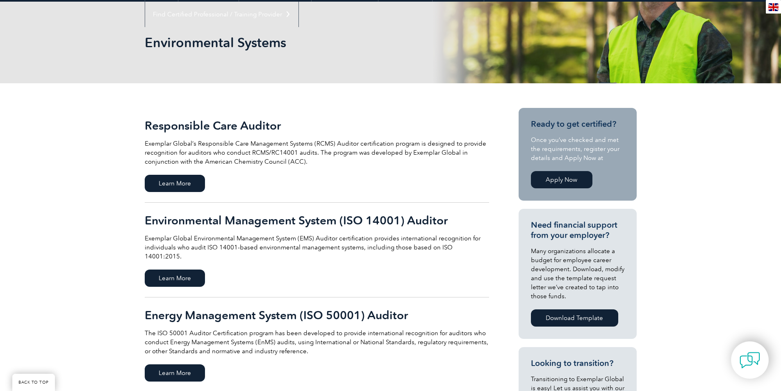
scroll to position [123, 0]
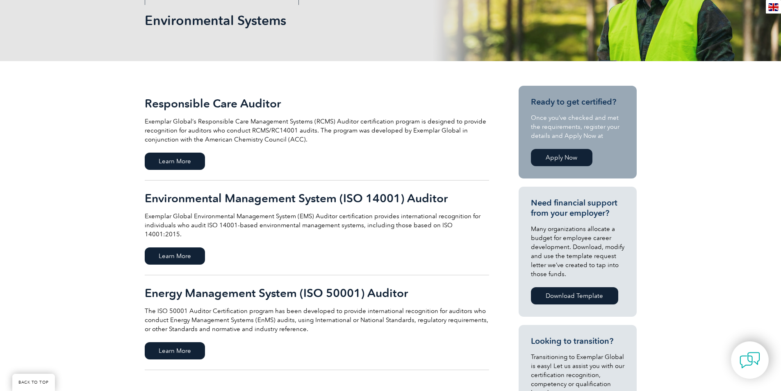
click at [267, 198] on h2 "Environmental Management System (ISO 14001) Auditor" at bounding box center [317, 197] width 344 height 13
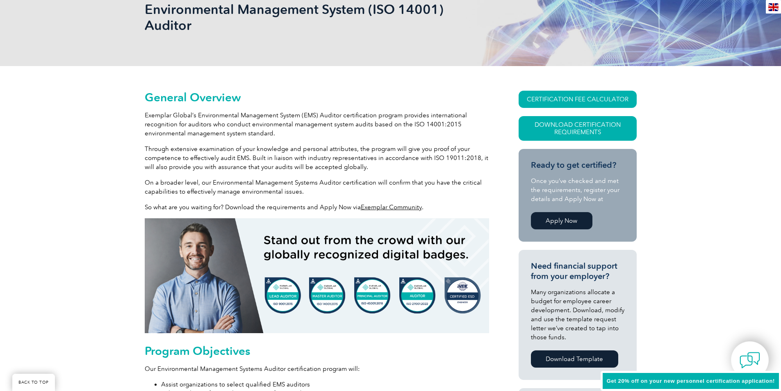
scroll to position [164, 0]
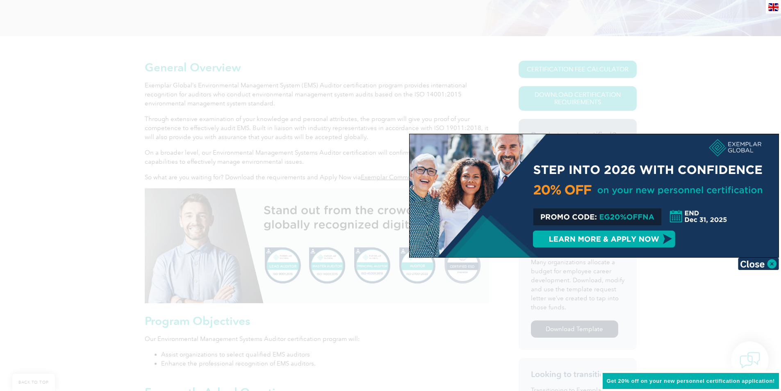
click at [754, 256] on div at bounding box center [593, 195] width 369 height 123
